Goal: Information Seeking & Learning: Learn about a topic

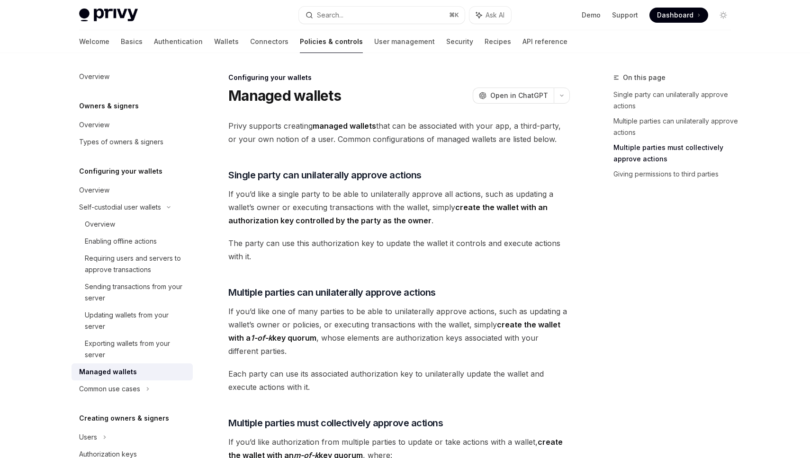
scroll to position [400, 0]
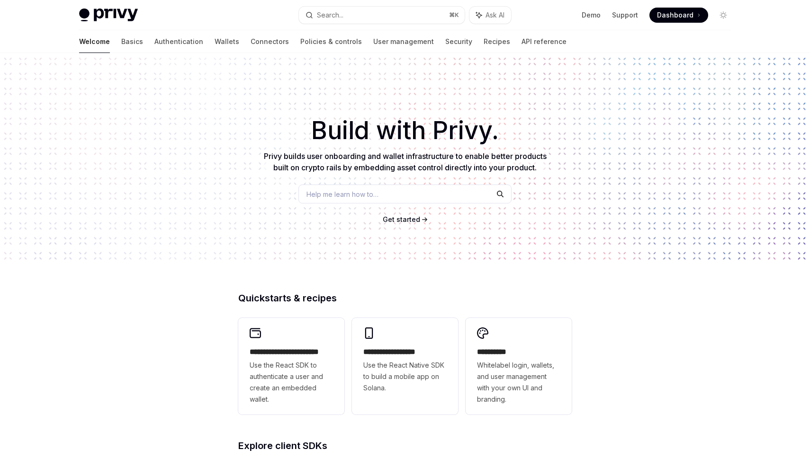
click at [668, 11] on span "Dashboard" at bounding box center [675, 14] width 36 height 9
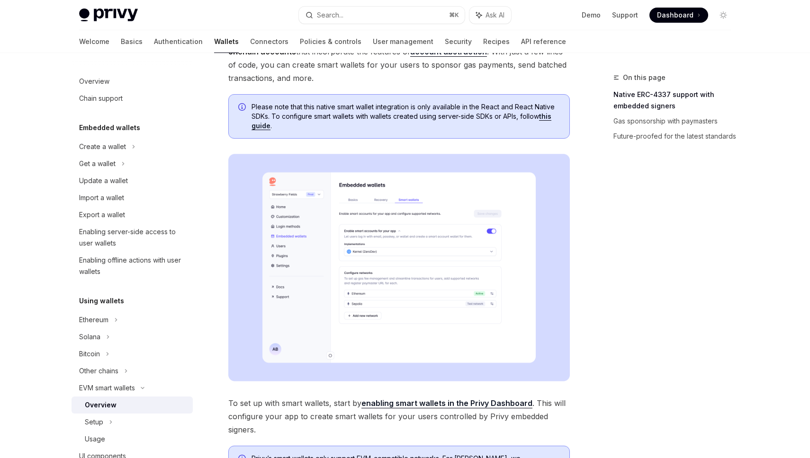
scroll to position [88, 0]
